Goal: Find specific page/section: Find specific page/section

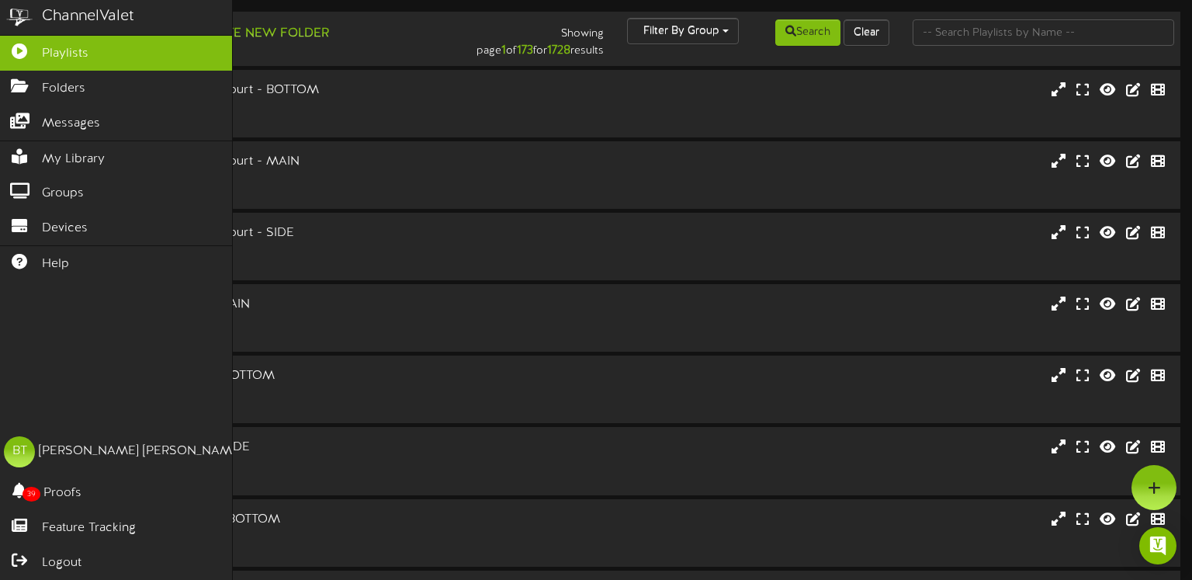
click at [109, 327] on div "ChannelValet Playlists Folders Messages My Library Groups Devices Help BT [PERS…" at bounding box center [116, 290] width 233 height 580
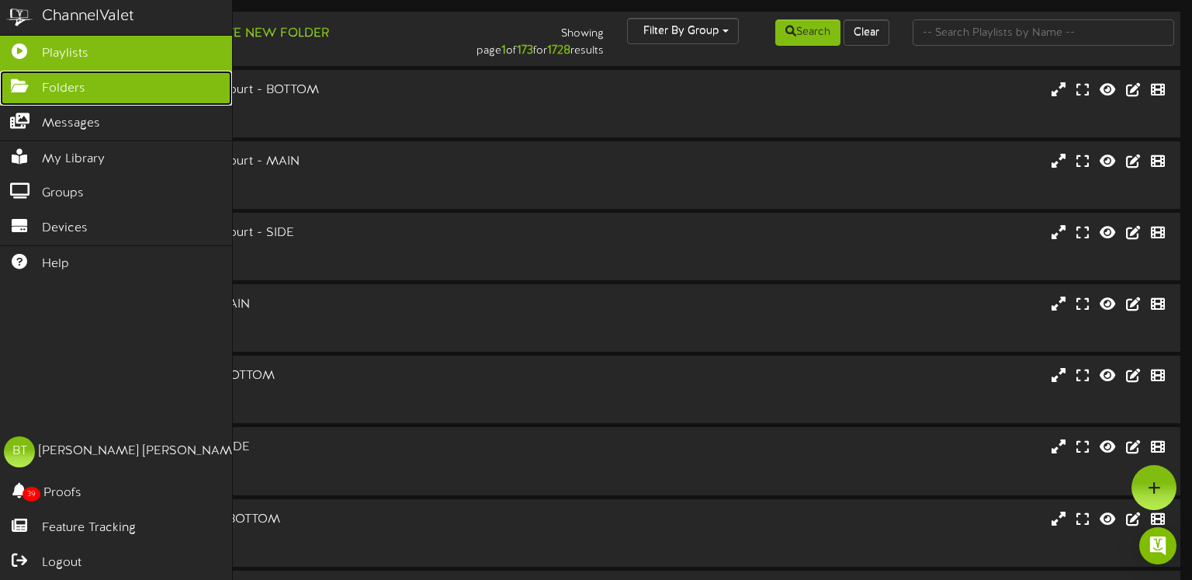
click at [78, 84] on span "Folders" at bounding box center [63, 89] width 43 height 18
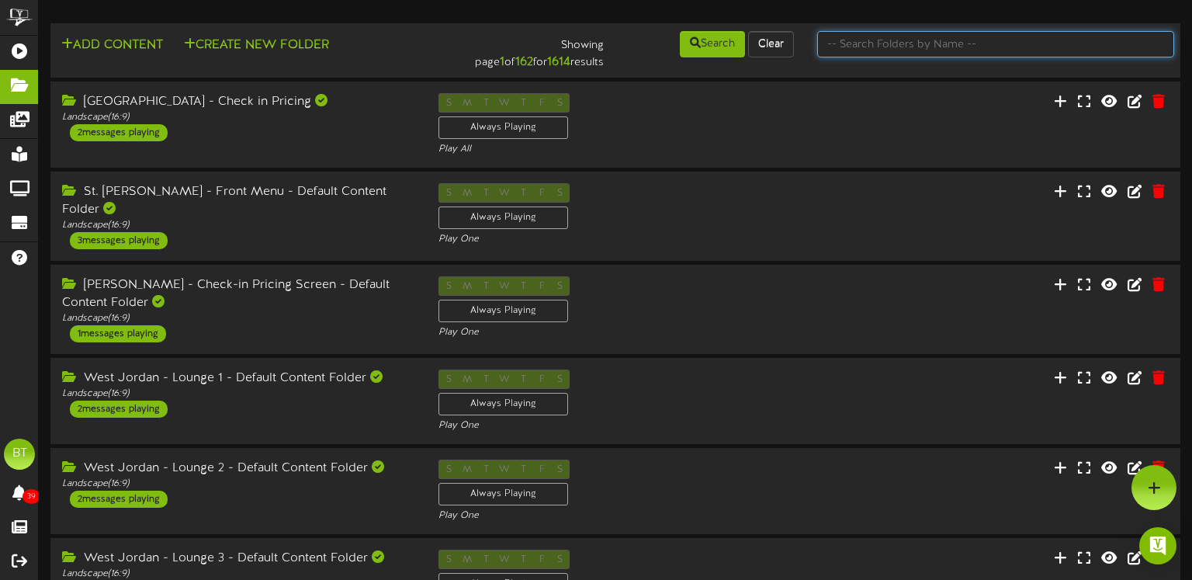
click at [902, 43] on input "text" at bounding box center [995, 44] width 357 height 26
drag, startPoint x: 890, startPoint y: 48, endPoint x: 765, endPoint y: 40, distance: 125.2
click at [765, 40] on div "Add Content Create New Folder Showing page 1 of 162 for 1614 results Search Cle…" at bounding box center [615, 50] width 1141 height 42
type input "corporate"
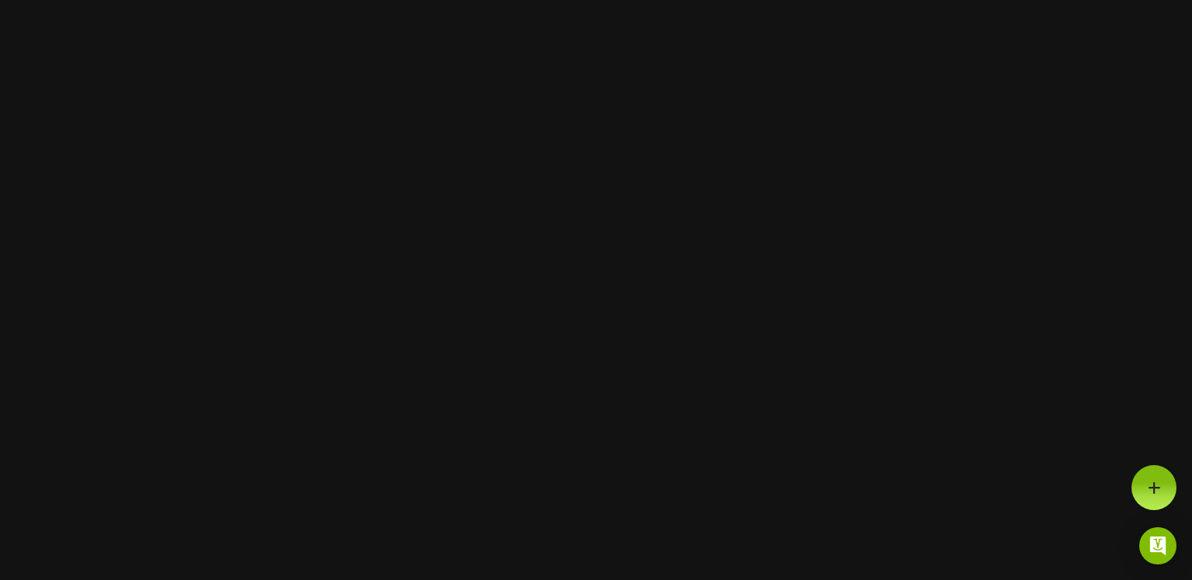
click at [572, 0] on html at bounding box center [596, 0] width 1192 height 0
click at [393, 0] on html at bounding box center [596, 0] width 1192 height 0
click at [600, 0] on html at bounding box center [596, 0] width 1192 height 0
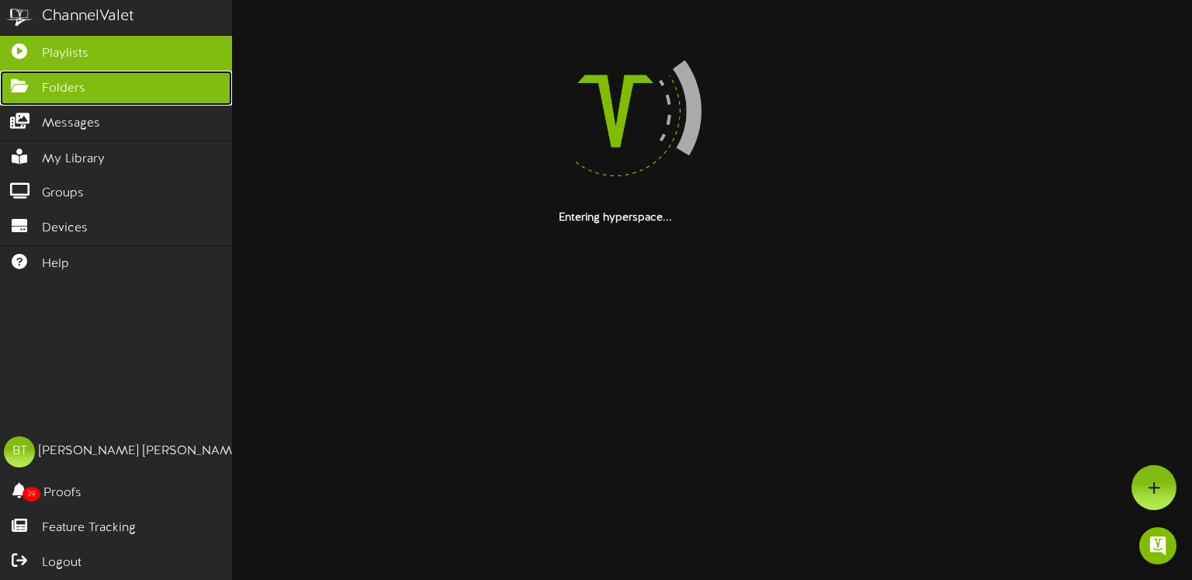
click at [53, 82] on span "Folders" at bounding box center [63, 89] width 43 height 18
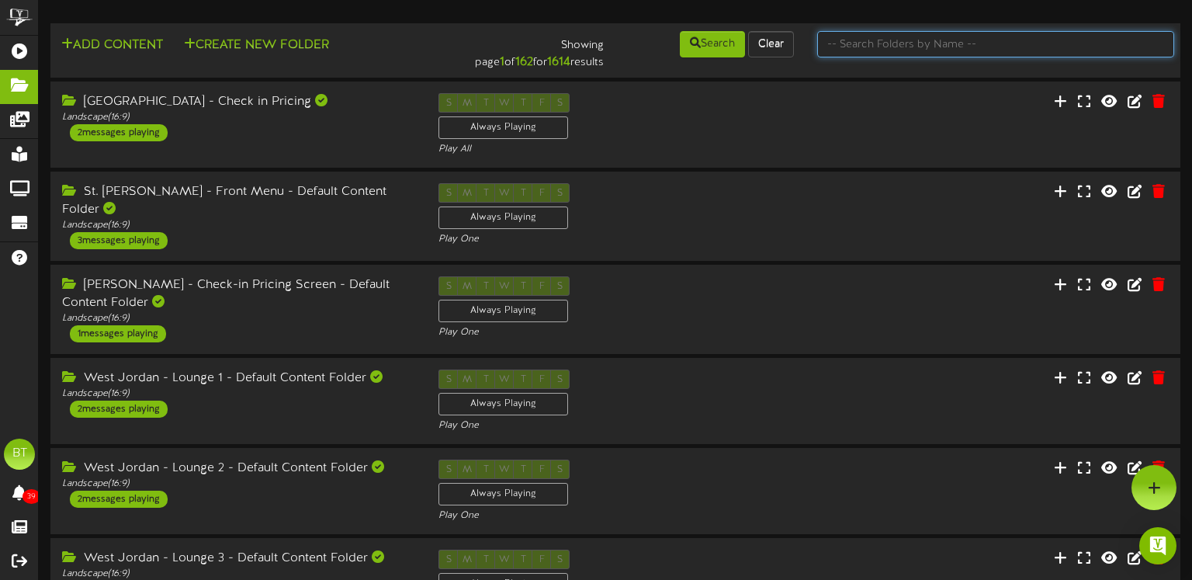
click at [927, 46] on input "text" at bounding box center [995, 44] width 357 height 26
type input "club"
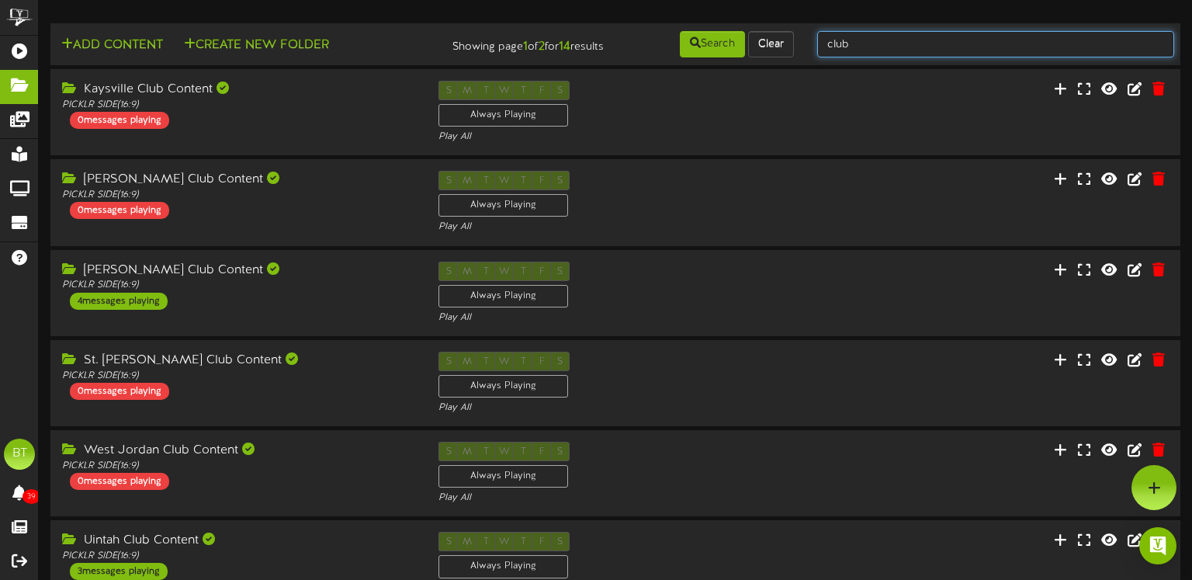
click at [892, 40] on input "club" at bounding box center [995, 44] width 357 height 26
type input "corporate"
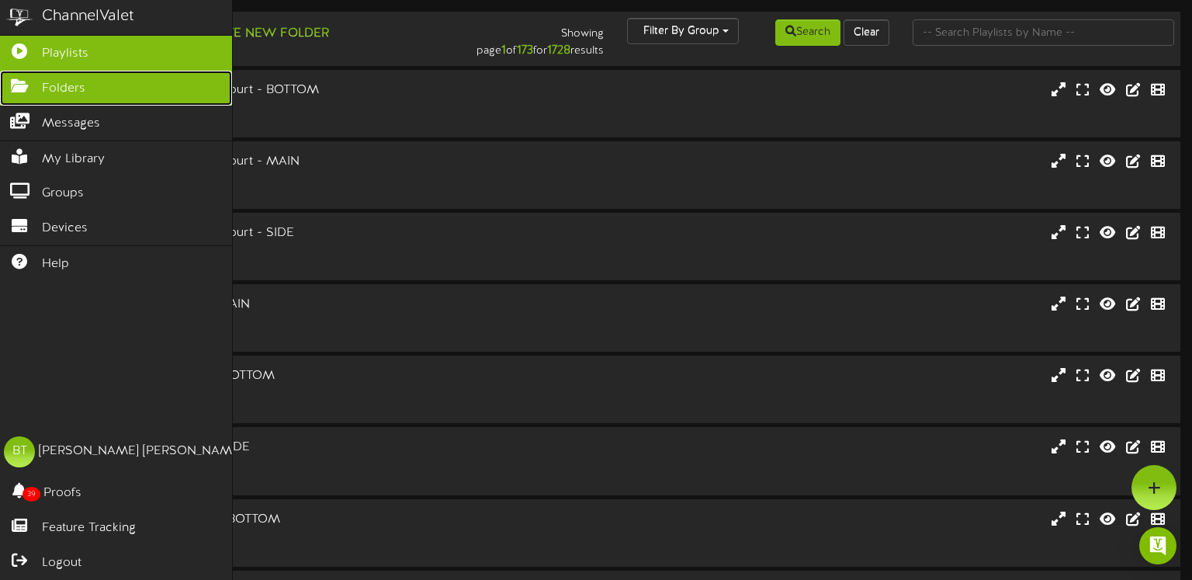
click at [45, 95] on span "Folders" at bounding box center [63, 89] width 43 height 18
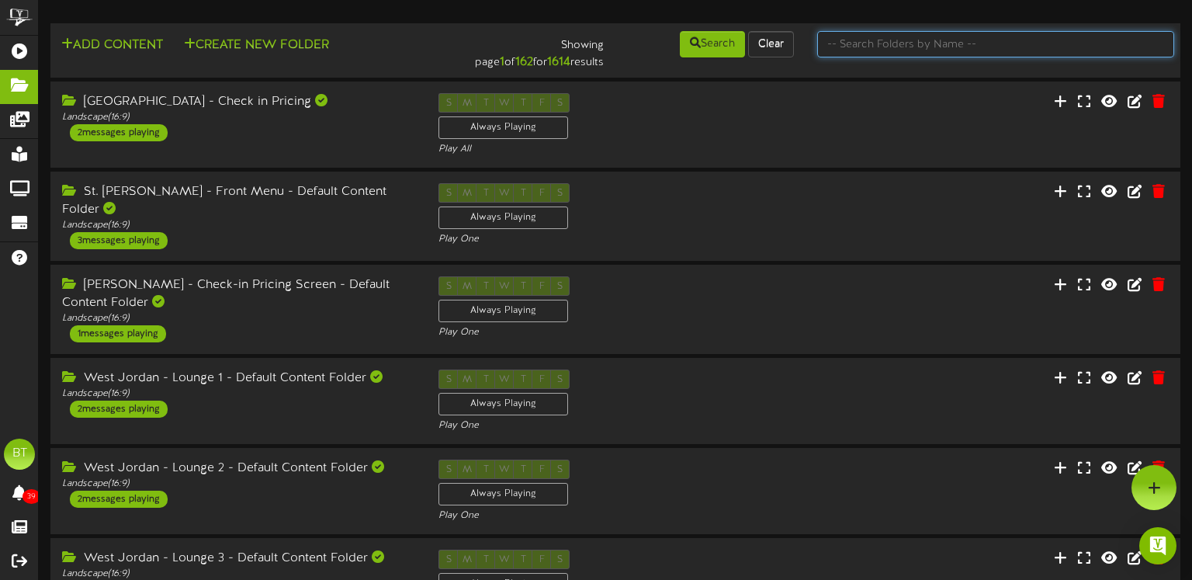
click at [982, 49] on input "text" at bounding box center [995, 44] width 357 height 26
type input "corporate"
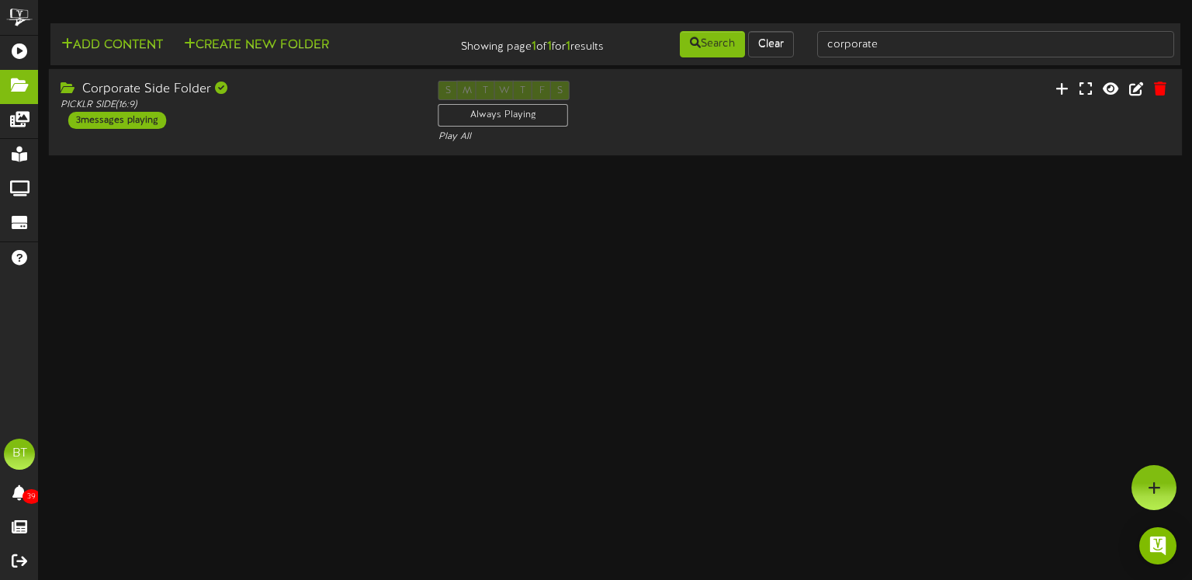
click at [896, 113] on div "Corporate Side Folder PICKLR SIDE ( 16:9 ) 3 messages playing S M T W T F S Alw…" at bounding box center [615, 113] width 1133 height 64
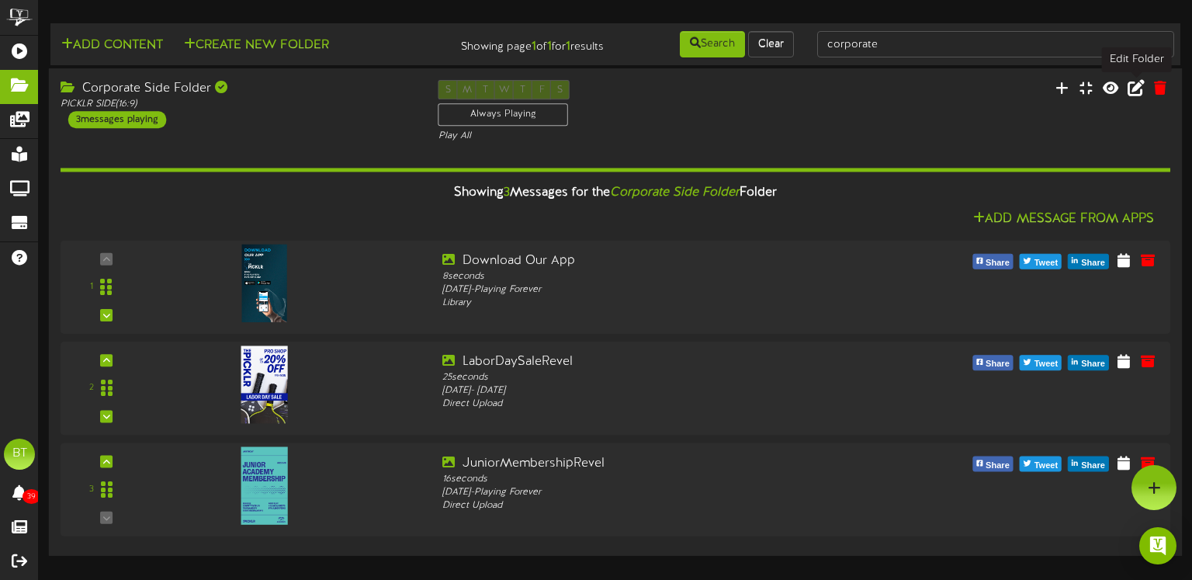
click at [1138, 86] on icon at bounding box center [1136, 87] width 17 height 17
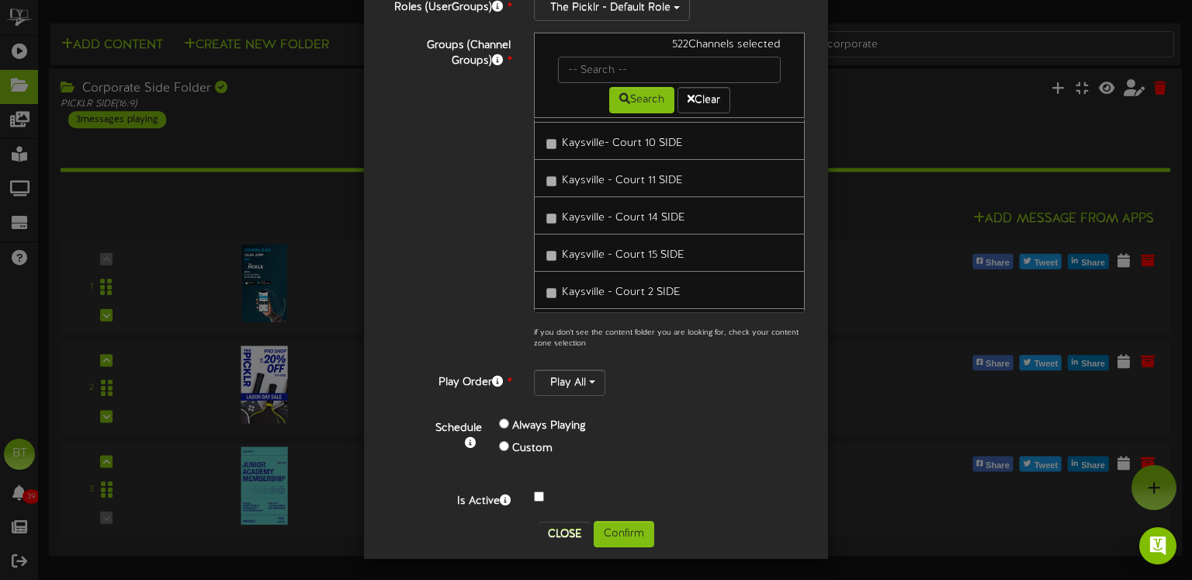
scroll to position [1955, 0]
